Goal: Check status: Check status

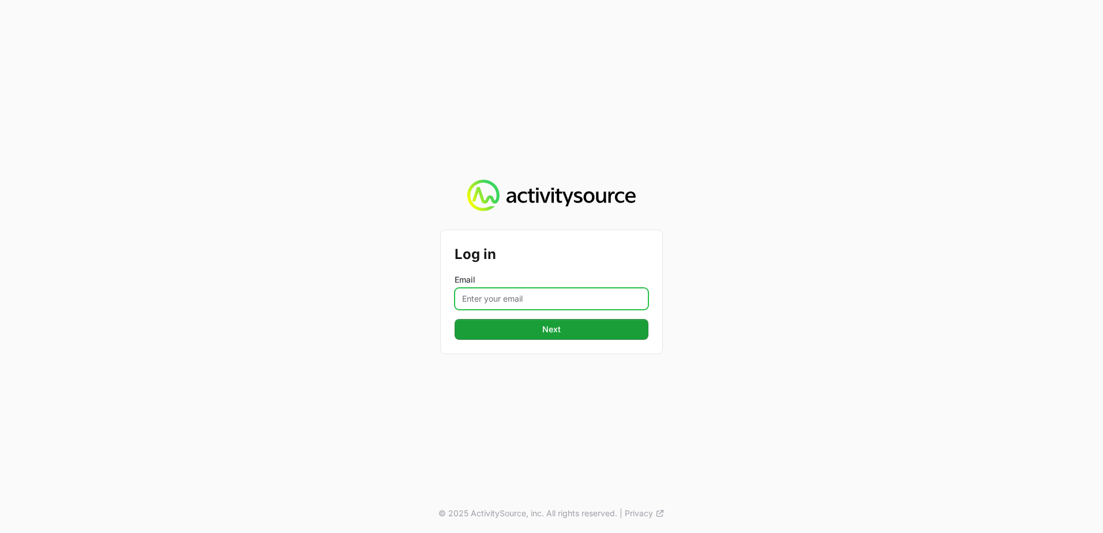
click at [554, 291] on input "Email" at bounding box center [552, 299] width 194 height 22
type input "[PERSON_NAME][EMAIL_ADDRESS][PERSON_NAME][DOMAIN_NAME]"
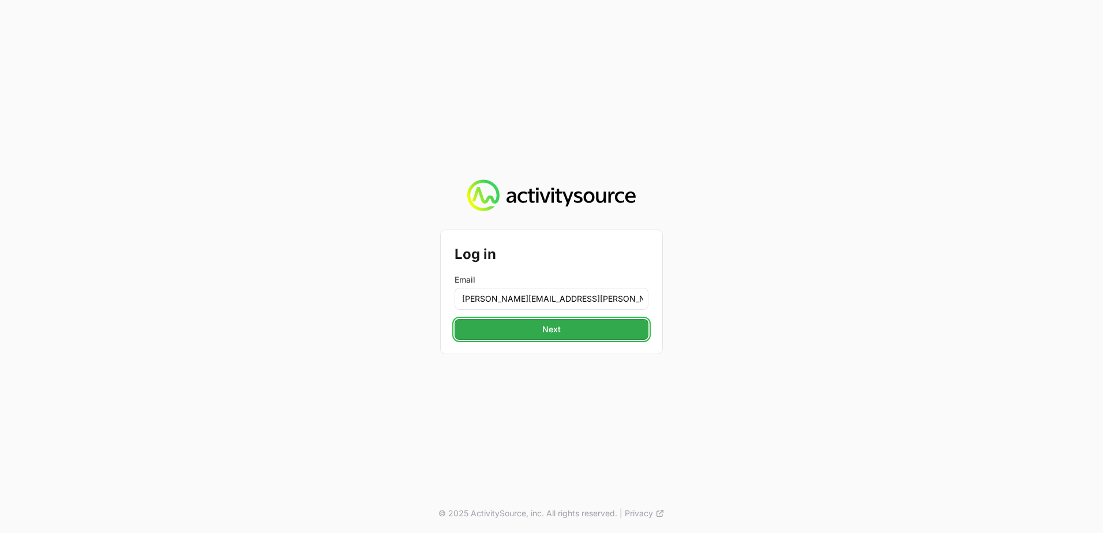
click at [492, 323] on span "Next" at bounding box center [552, 329] width 180 height 14
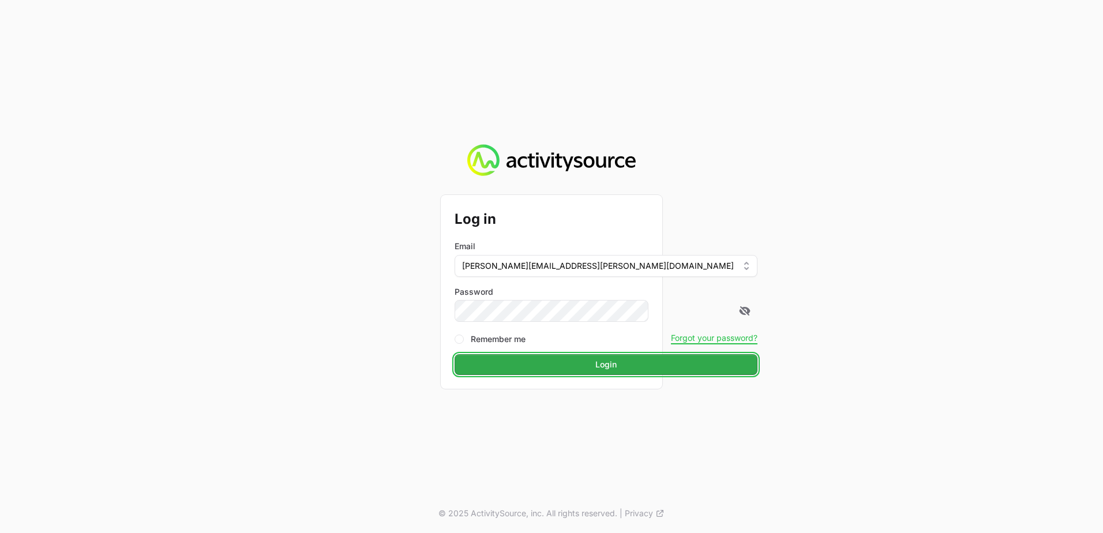
click at [529, 368] on span "Login" at bounding box center [606, 365] width 289 height 14
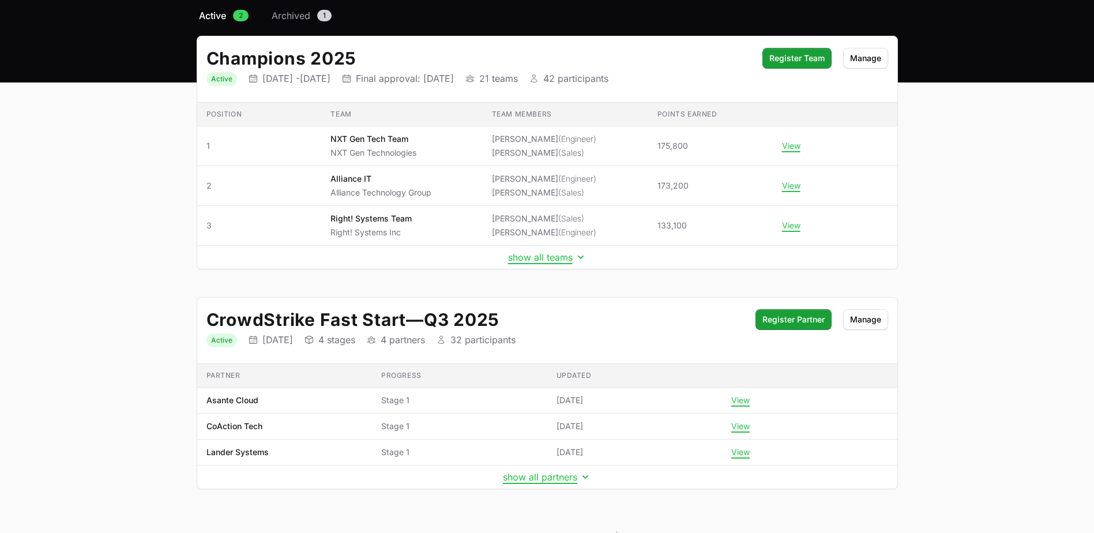
scroll to position [115, 0]
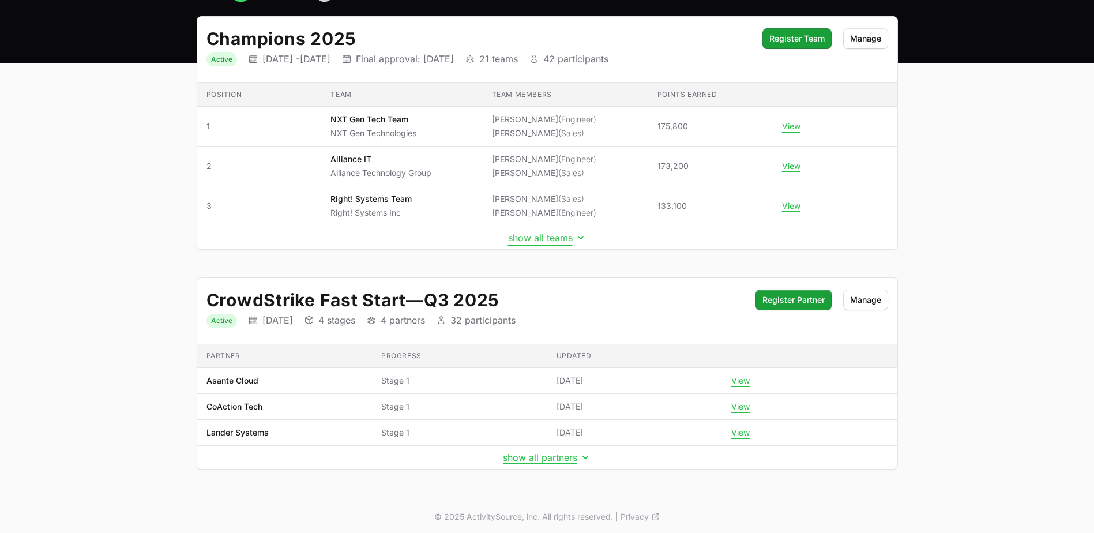
click at [552, 235] on button "show all teams" at bounding box center [547, 238] width 78 height 12
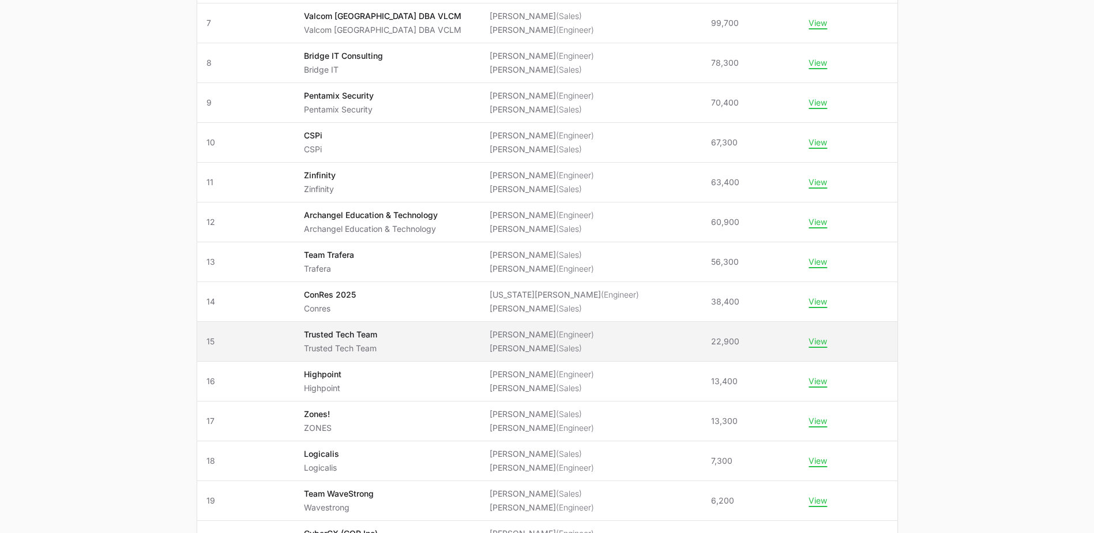
scroll to position [519, 0]
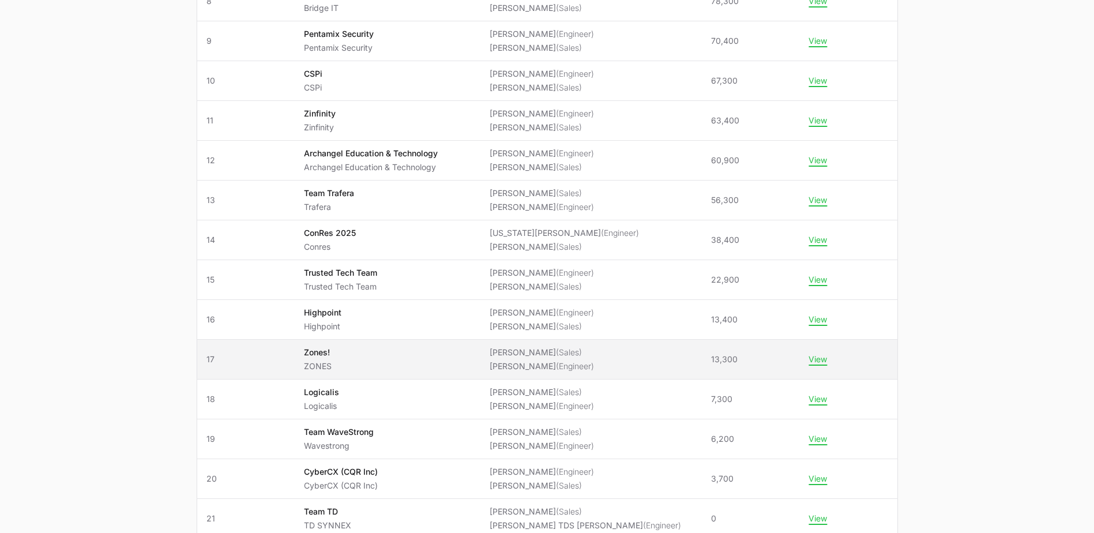
click at [314, 347] on td "Team Zones! ZONES" at bounding box center [388, 360] width 186 height 40
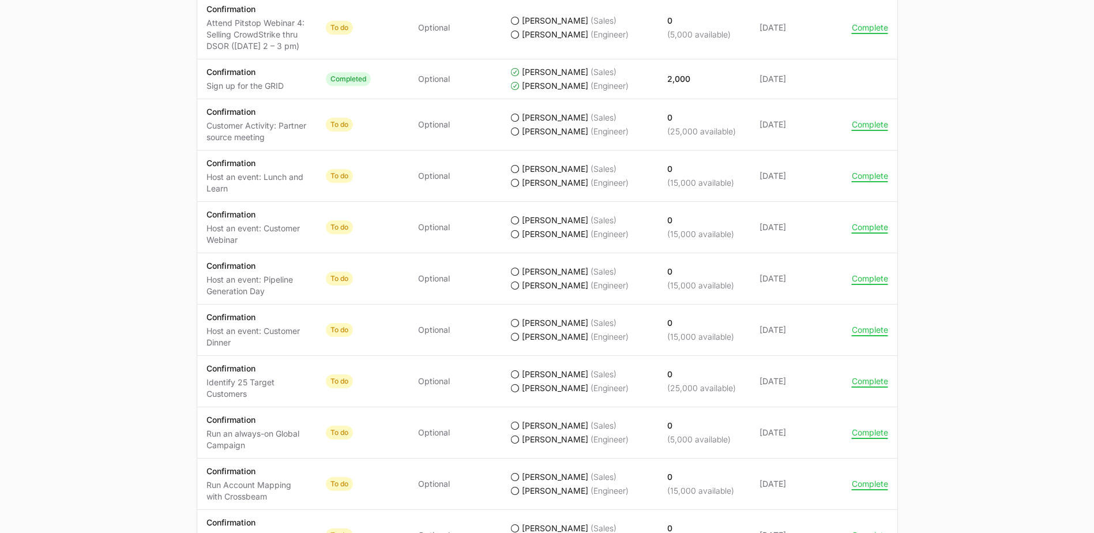
scroll to position [1083, 0]
